Goal: Obtain resource: Obtain resource

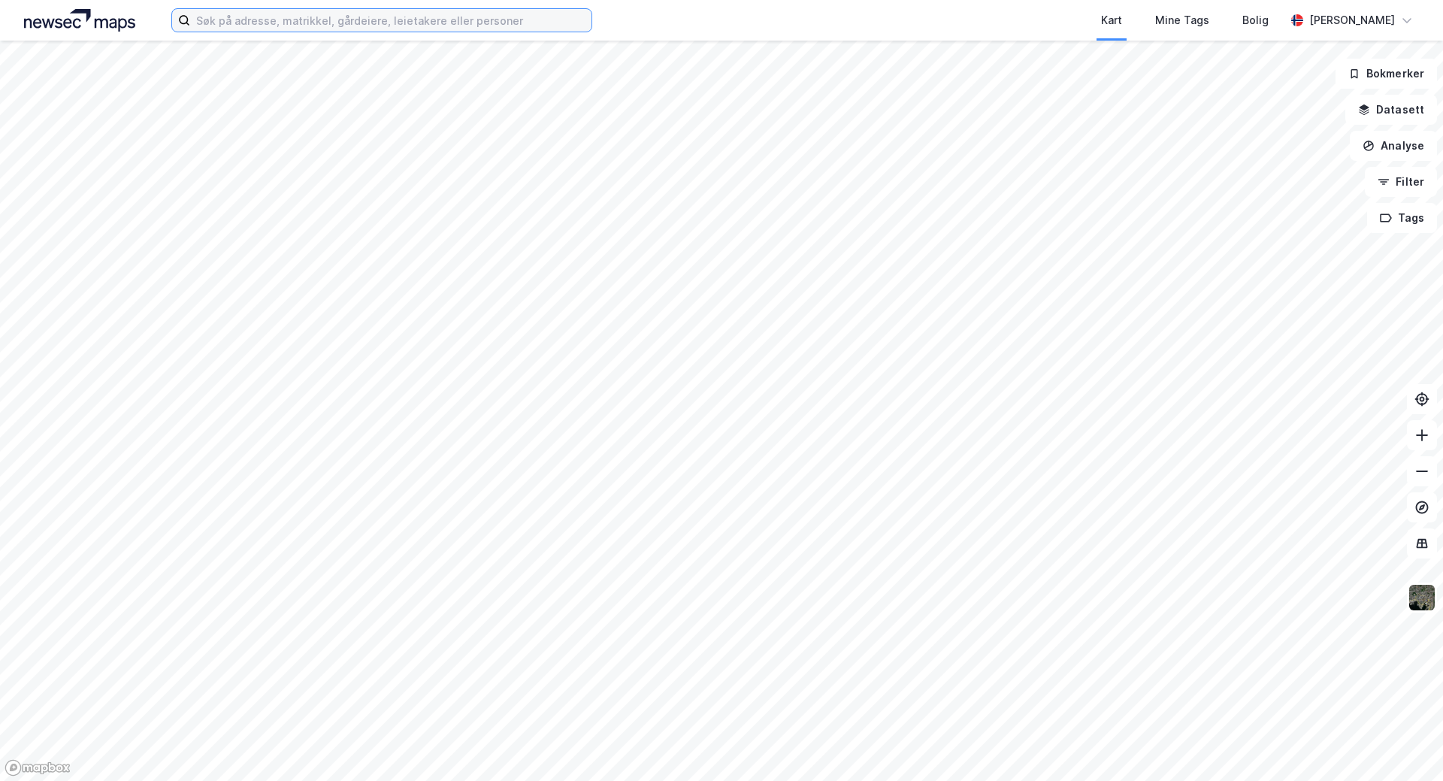
click at [242, 22] on input at bounding box center [390, 20] width 401 height 23
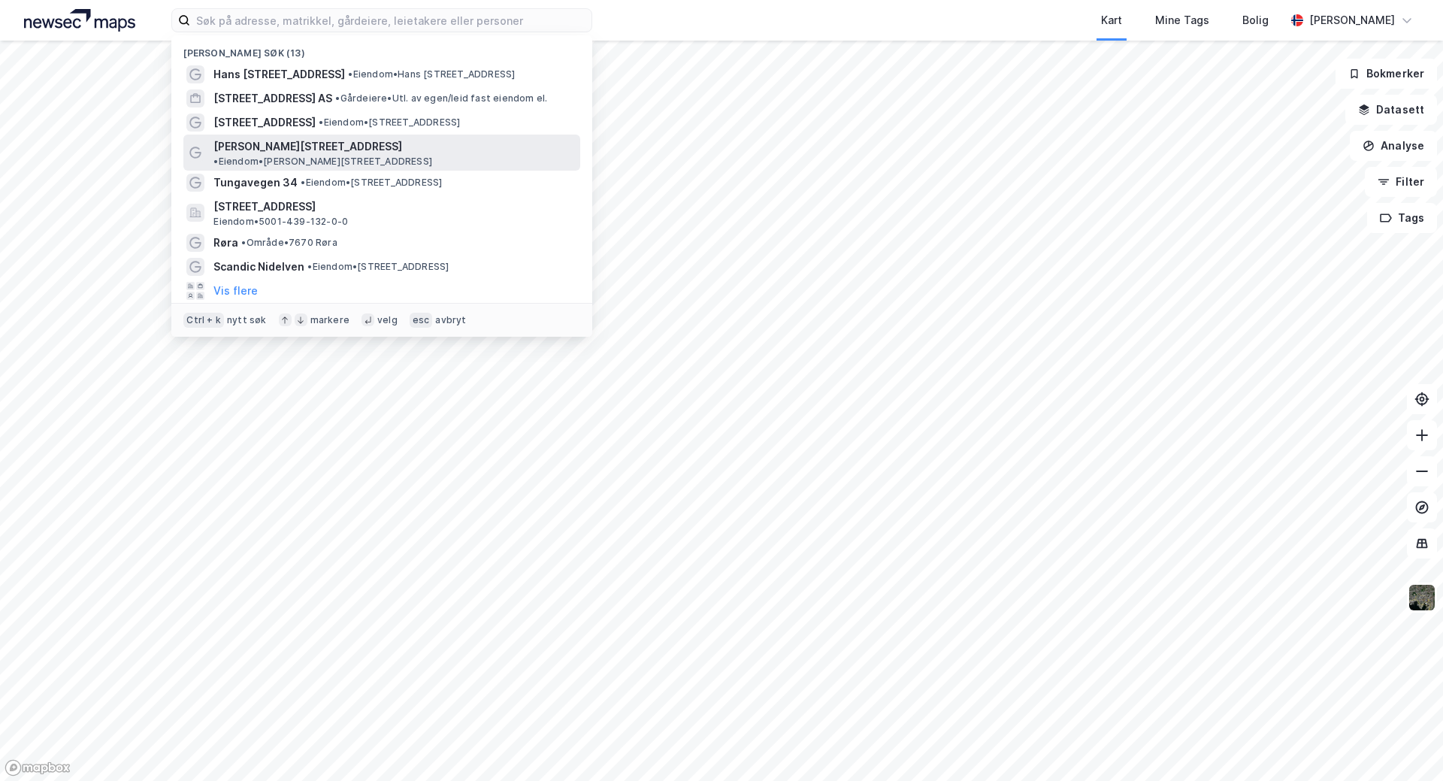
click at [271, 148] on span "[PERSON_NAME][STREET_ADDRESS]" at bounding box center [307, 147] width 189 height 18
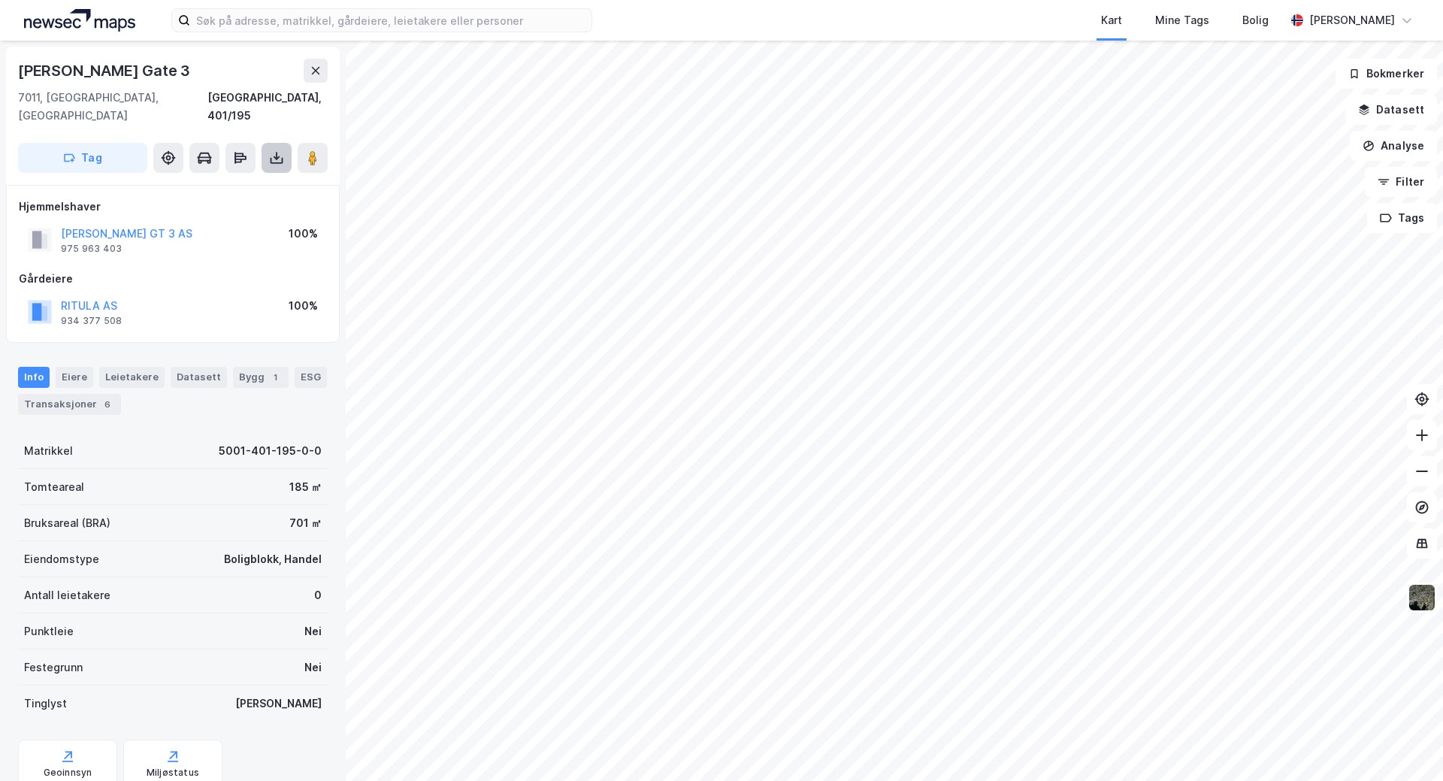
click at [271, 158] on icon at bounding box center [277, 161] width 13 height 6
click at [257, 206] on div "Last ned matrikkelrapport" at bounding box center [221, 212] width 124 height 12
